Goal: Task Accomplishment & Management: Manage account settings

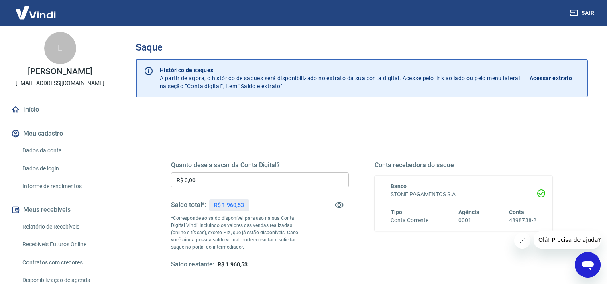
click at [270, 181] on input "R$ 0,00" at bounding box center [260, 180] width 178 height 15
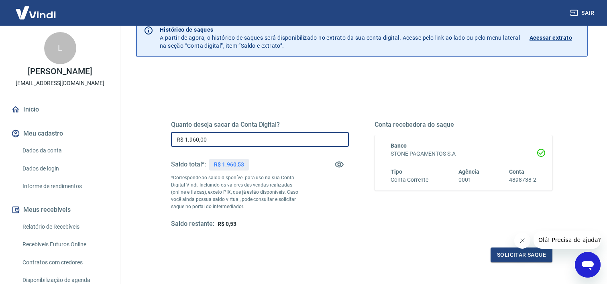
scroll to position [112, 0]
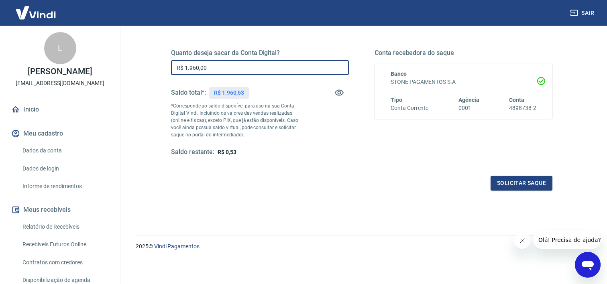
type input "R$ 1.960,00"
click at [523, 173] on div "Quanto deseja sacar da Conta Digital? R$ 1.960,00 ​ Saldo total*: R$ 1.960,53 *…" at bounding box center [361, 110] width 381 height 161
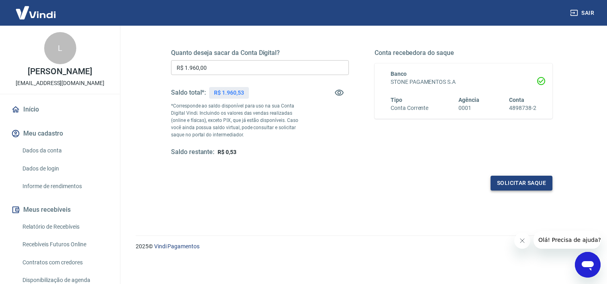
click at [521, 180] on button "Solicitar saque" at bounding box center [521, 183] width 62 height 15
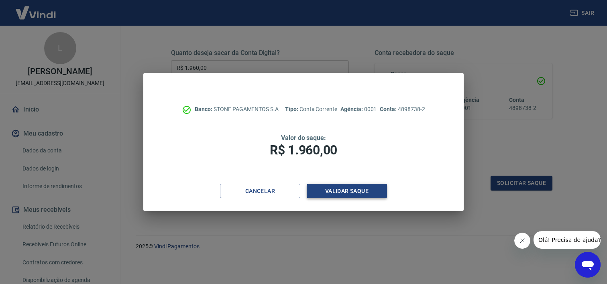
click at [334, 195] on button "Validar saque" at bounding box center [347, 191] width 80 height 15
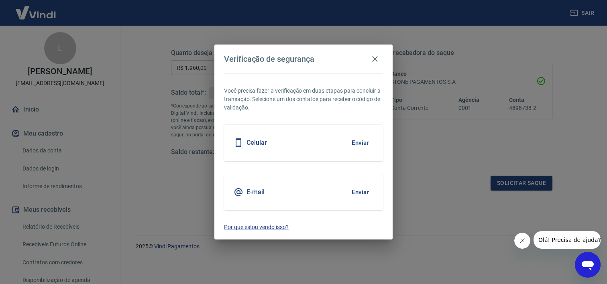
click at [362, 143] on button "Enviar" at bounding box center [360, 142] width 26 height 17
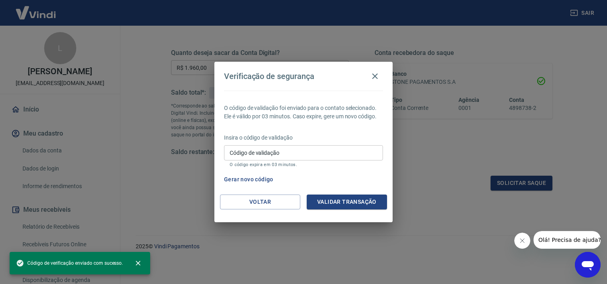
click at [325, 154] on input "Código de validação" at bounding box center [303, 152] width 159 height 15
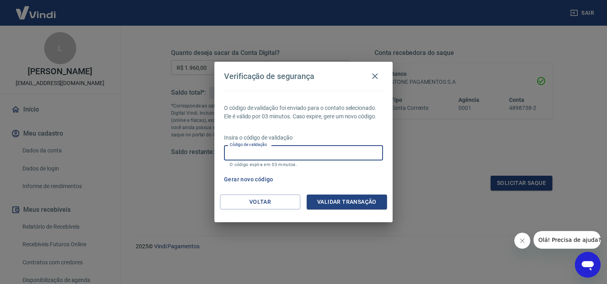
click at [276, 148] on input "Código de validação" at bounding box center [303, 152] width 159 height 15
click at [285, 136] on p "Insira o código de validação" at bounding box center [303, 138] width 159 height 8
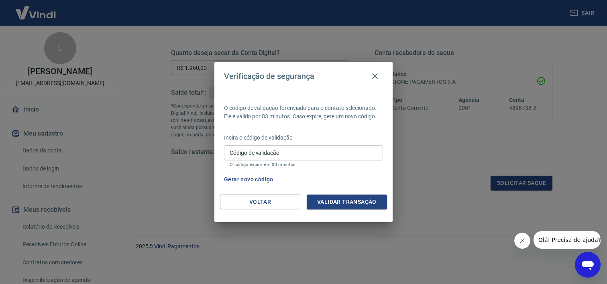
click at [281, 153] on input "Código de validação" at bounding box center [303, 152] width 159 height 15
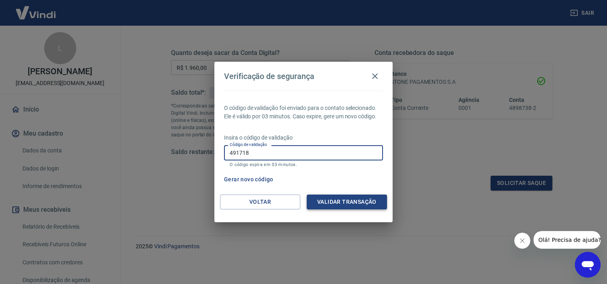
type input "491718"
click at [322, 200] on button "Validar transação" at bounding box center [347, 202] width 80 height 15
